Goal: Submit feedback/report problem

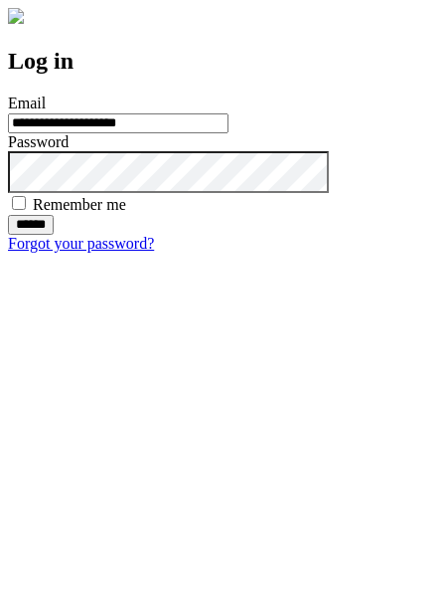
click at [54, 235] on input "******" at bounding box center [31, 225] width 46 height 20
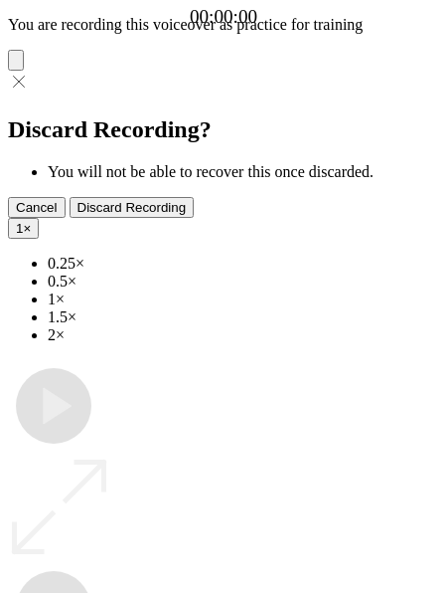
type input "**********"
